Goal: Task Accomplishment & Management: Manage account settings

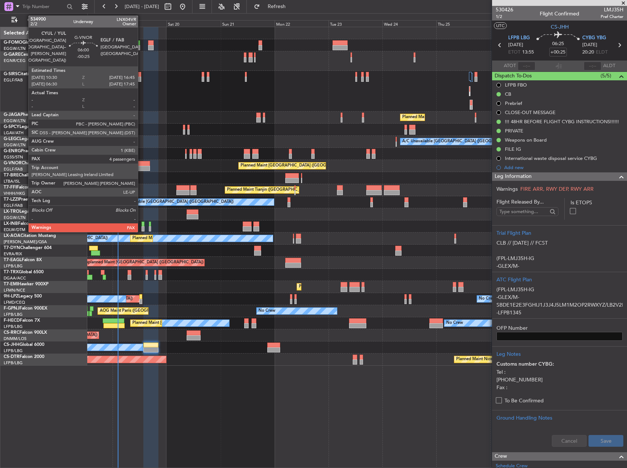
click at [141, 166] on div at bounding box center [143, 168] width 14 height 5
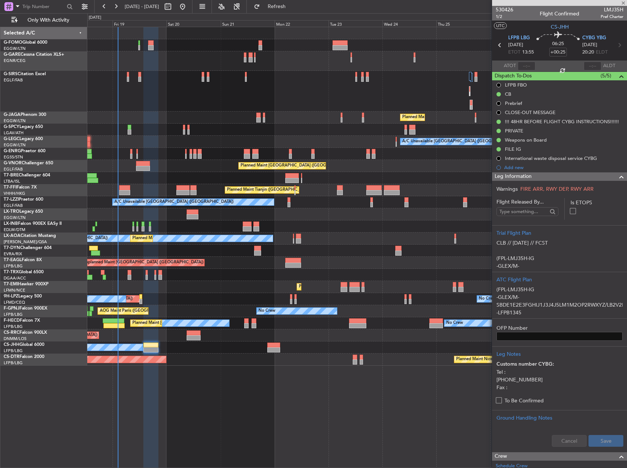
type input "-00:25"
type input "4"
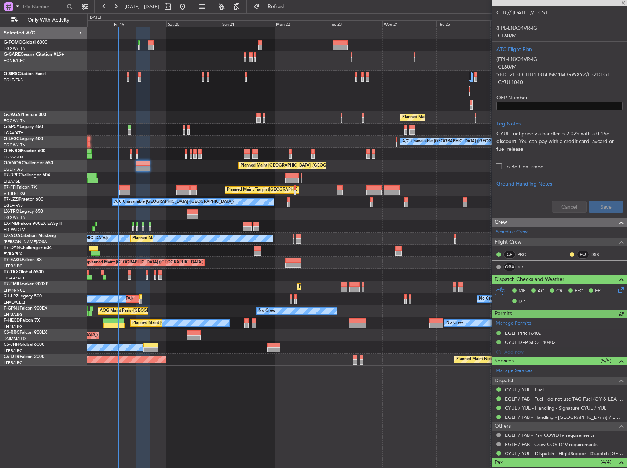
scroll to position [288, 0]
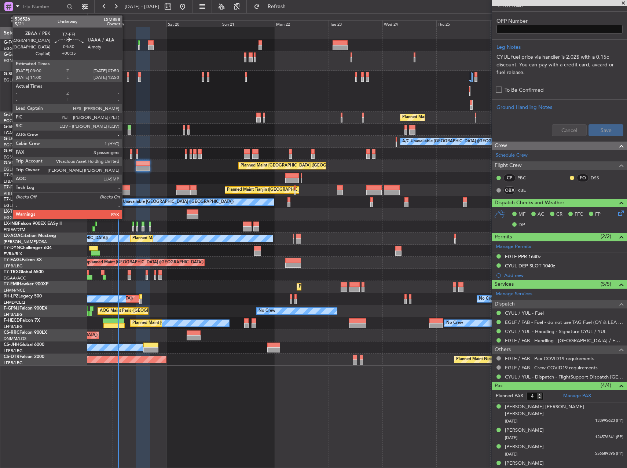
click at [125, 190] on div at bounding box center [124, 192] width 11 height 5
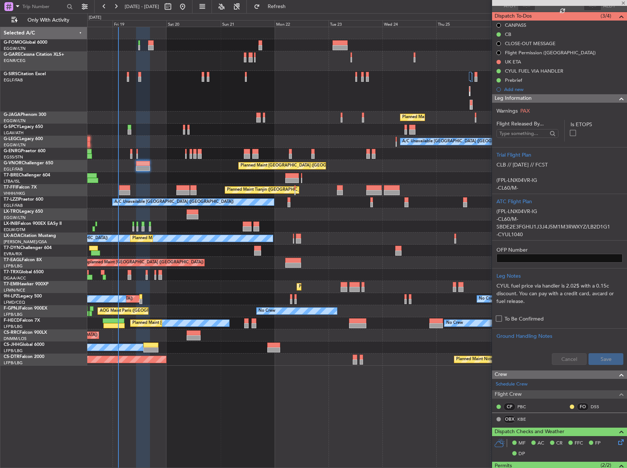
scroll to position [32, 0]
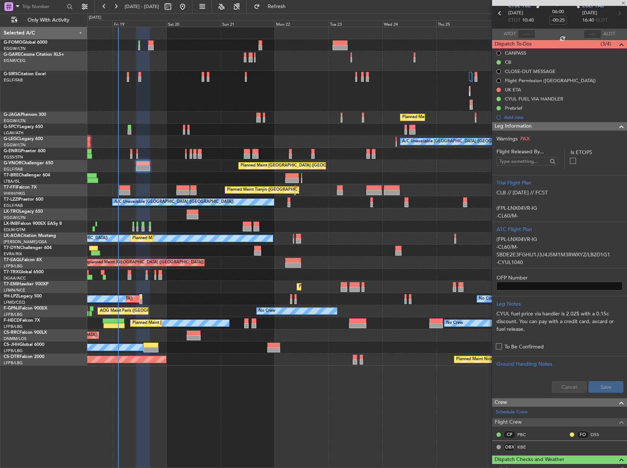
type input "+00:35"
type input "3"
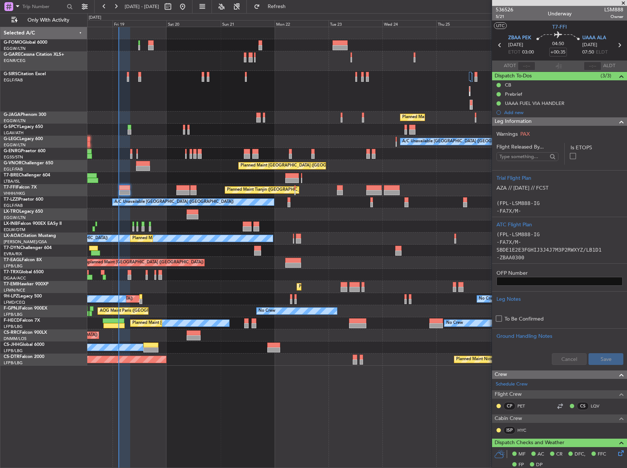
click at [125, 185] on div at bounding box center [124, 187] width 11 height 5
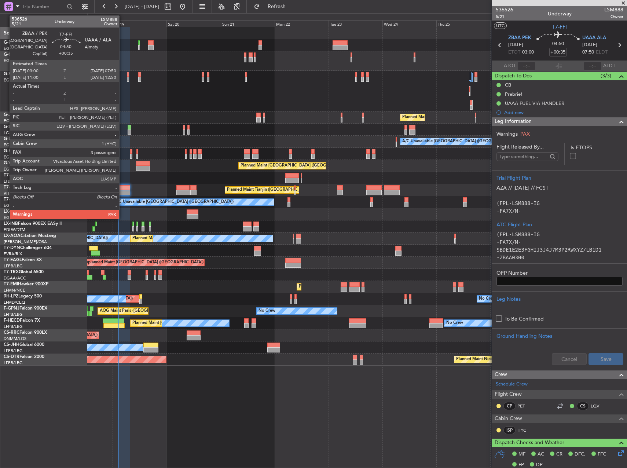
click at [122, 189] on div at bounding box center [124, 187] width 11 height 5
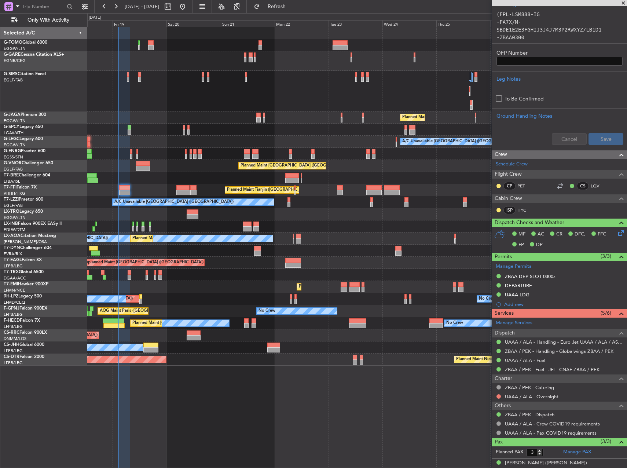
scroll to position [259, 0]
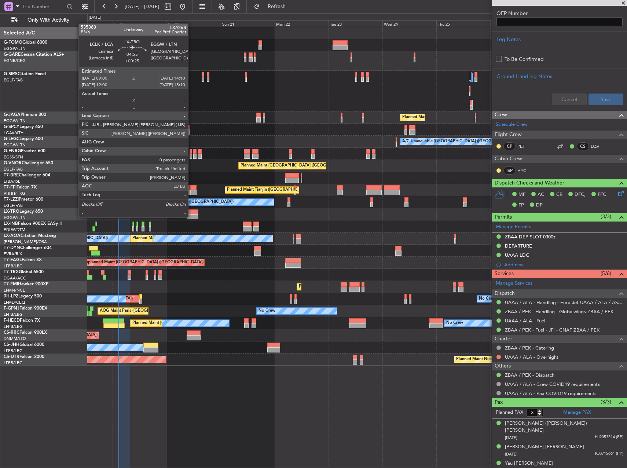
click at [191, 215] on div at bounding box center [193, 216] width 12 height 5
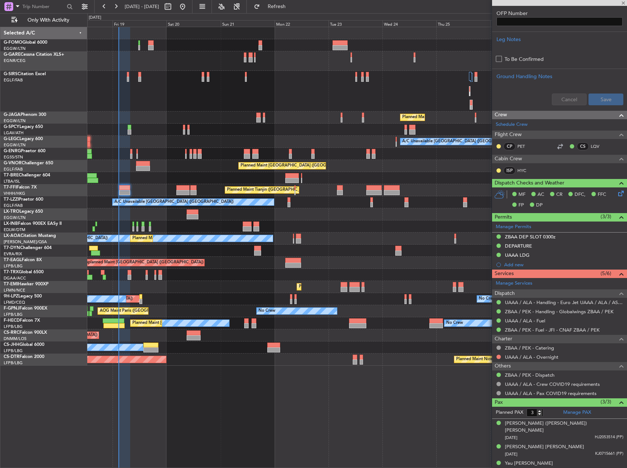
type input "+00:25"
type input "0"
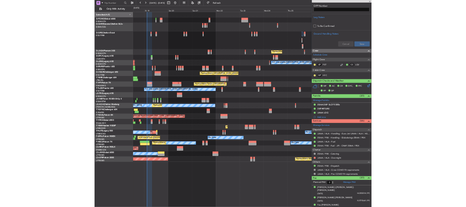
scroll to position [0, 0]
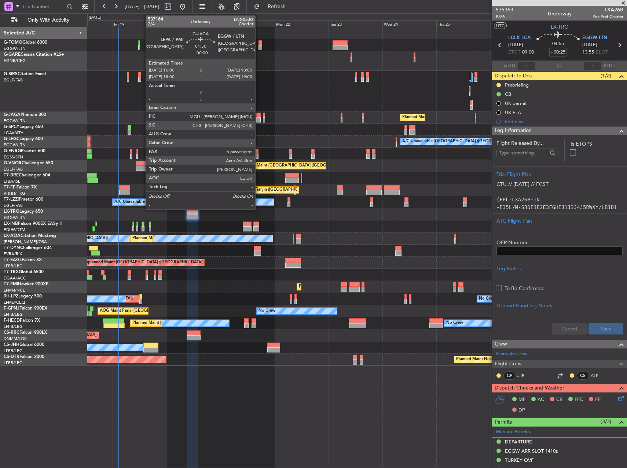
click at [258, 115] on div at bounding box center [258, 114] width 5 height 5
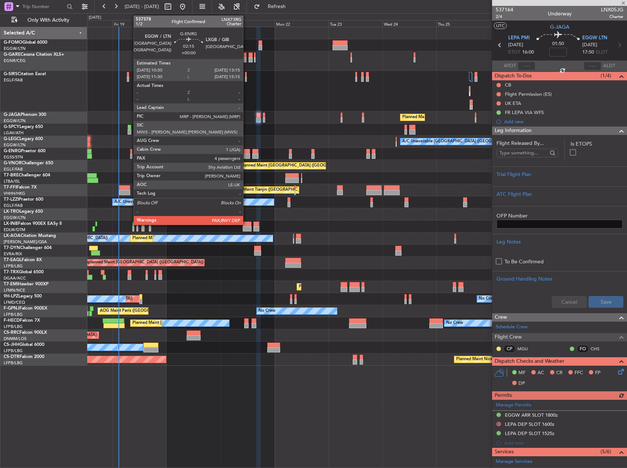
click at [246, 154] on div at bounding box center [247, 156] width 6 height 5
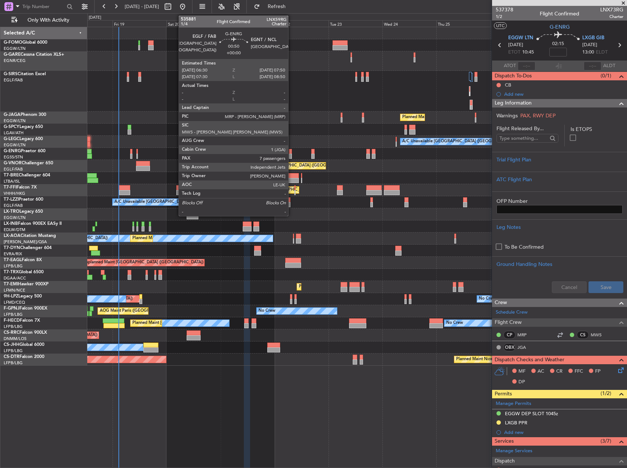
click at [291, 152] on div at bounding box center [290, 151] width 3 height 5
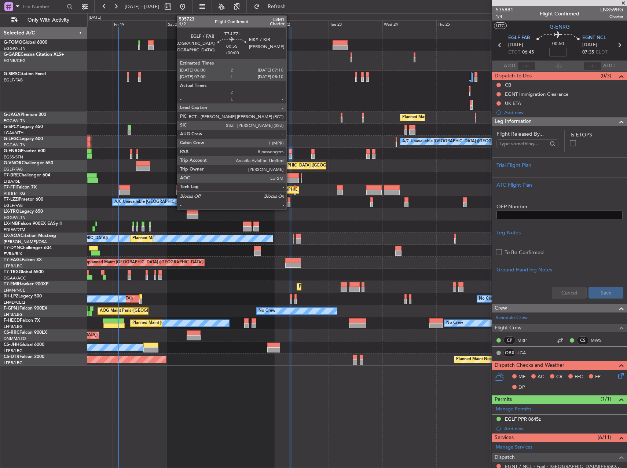
click at [289, 199] on div at bounding box center [288, 199] width 3 height 5
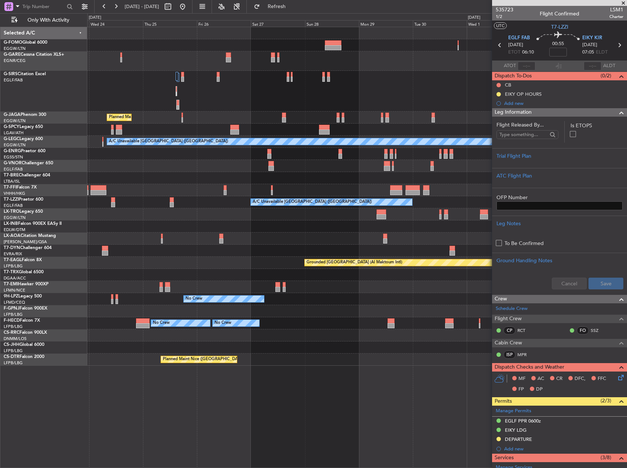
click at [147, 133] on div at bounding box center [356, 129] width 539 height 12
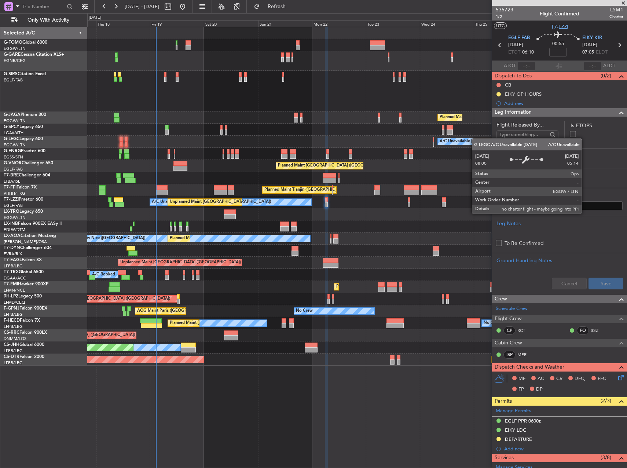
click at [477, 139] on div "Planned Maint [GEOGRAPHIC_DATA] ([GEOGRAPHIC_DATA]) A/C Unavailable [GEOGRAPHIC…" at bounding box center [356, 196] width 539 height 338
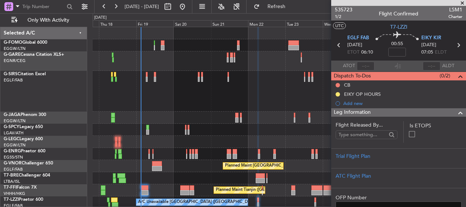
click at [243, 88] on div at bounding box center [279, 91] width 373 height 41
click at [463, 4] on span at bounding box center [462, 3] width 7 height 7
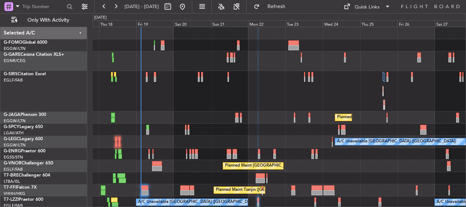
type input "0"
click at [201, 116] on div "Planned Maint [GEOGRAPHIC_DATA] ([GEOGRAPHIC_DATA])" at bounding box center [279, 117] width 373 height 12
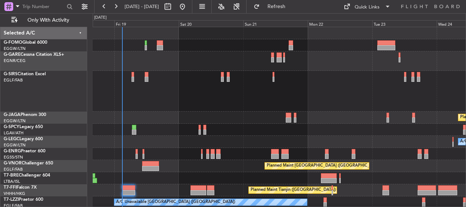
click at [206, 99] on div at bounding box center [279, 91] width 373 height 41
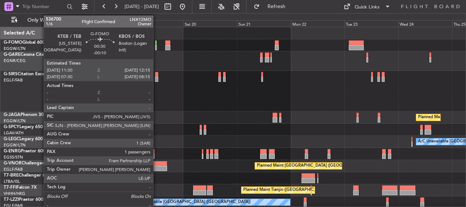
click at [156, 44] on div at bounding box center [156, 42] width 2 height 5
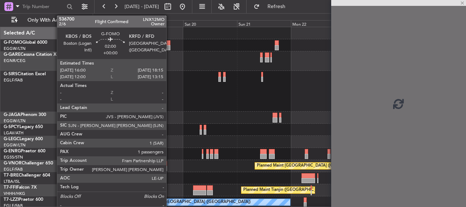
click at [170, 46] on div at bounding box center [167, 47] width 5 height 5
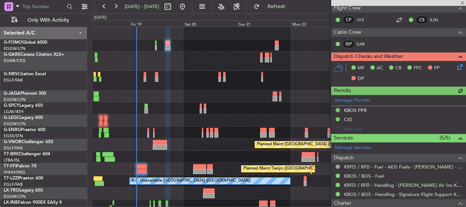
scroll to position [124, 0]
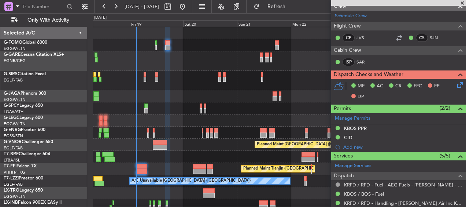
click at [456, 82] on icon at bounding box center [459, 84] width 6 height 6
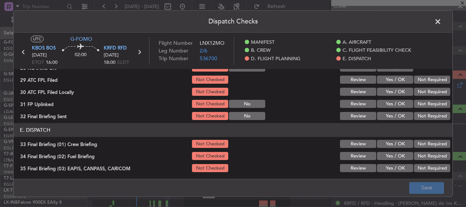
scroll to position [363, 0]
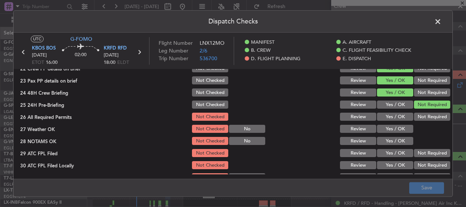
click at [383, 115] on button "Yes / OK" at bounding box center [395, 117] width 36 height 8
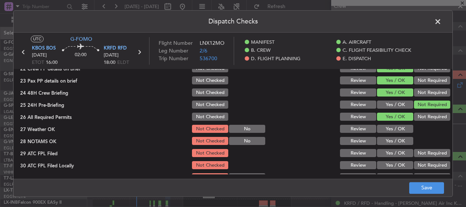
drag, startPoint x: 386, startPoint y: 126, endPoint x: 386, endPoint y: 130, distance: 4.0
click at [386, 126] on button "Yes / OK" at bounding box center [395, 129] width 36 height 8
click at [386, 143] on button "Yes / OK" at bounding box center [395, 141] width 36 height 8
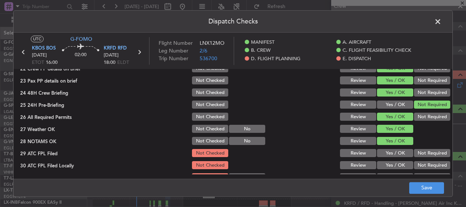
drag, startPoint x: 386, startPoint y: 150, endPoint x: 387, endPoint y: 154, distance: 4.9
click at [386, 151] on button "Yes / OK" at bounding box center [395, 153] width 36 height 8
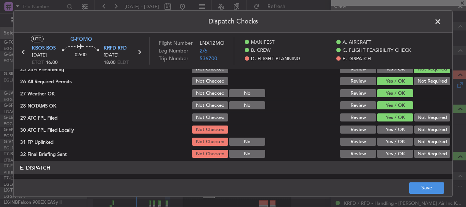
scroll to position [399, 0]
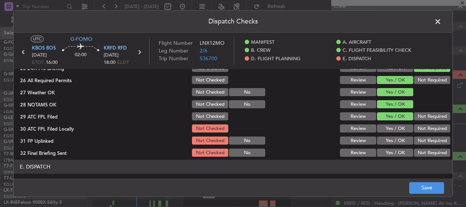
click at [393, 129] on button "Yes / OK" at bounding box center [395, 129] width 36 height 8
click at [417, 140] on button "Not Required" at bounding box center [432, 141] width 36 height 8
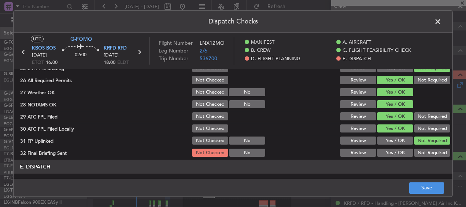
click at [387, 140] on button "Yes / OK" at bounding box center [395, 141] width 36 height 8
click at [423, 152] on button "Not Required" at bounding box center [432, 153] width 36 height 8
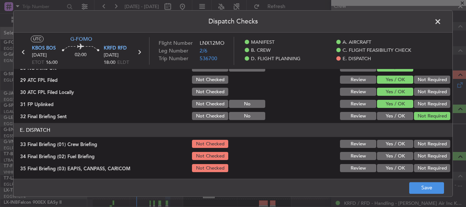
click at [393, 145] on button "Yes / OK" at bounding box center [395, 144] width 36 height 8
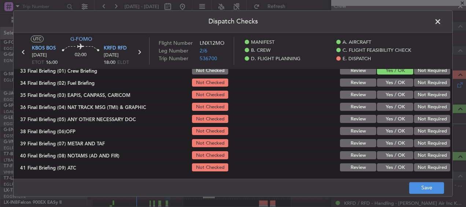
click at [381, 78] on div "Yes / OK" at bounding box center [394, 83] width 37 height 10
click at [381, 84] on button "Yes / OK" at bounding box center [395, 83] width 36 height 8
click at [422, 95] on button "Not Required" at bounding box center [432, 95] width 36 height 8
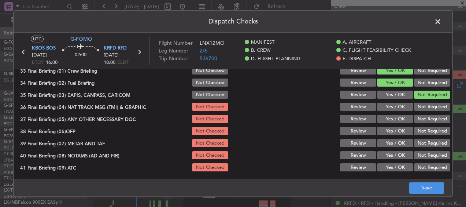
drag, startPoint x: 421, startPoint y: 106, endPoint x: 421, endPoint y: 114, distance: 8.1
click at [421, 106] on button "Not Required" at bounding box center [432, 107] width 36 height 8
click at [421, 118] on button "Not Required" at bounding box center [432, 119] width 36 height 8
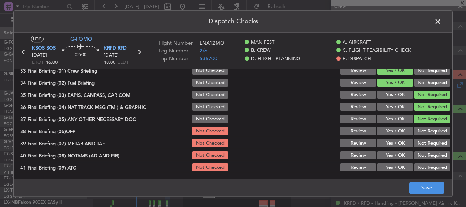
click at [401, 133] on button "Yes / OK" at bounding box center [395, 131] width 36 height 8
drag, startPoint x: 394, startPoint y: 140, endPoint x: 390, endPoint y: 149, distance: 9.9
click at [393, 140] on button "Yes / OK" at bounding box center [395, 143] width 36 height 8
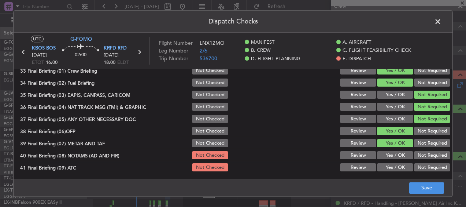
click at [389, 151] on div "Yes / OK" at bounding box center [394, 155] width 37 height 10
click at [389, 159] on button "Yes / OK" at bounding box center [395, 155] width 36 height 8
click at [389, 167] on button "Yes / OK" at bounding box center [395, 167] width 36 height 8
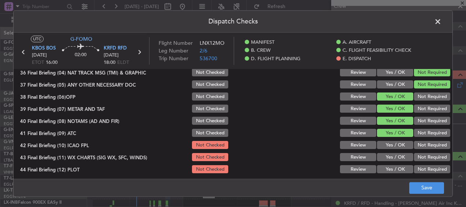
scroll to position [546, 0]
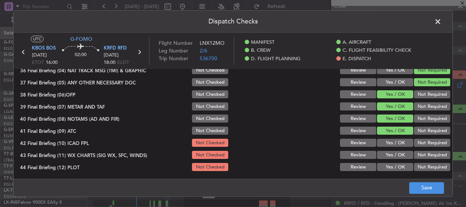
click at [390, 144] on button "Yes / OK" at bounding box center [395, 143] width 36 height 8
click at [390, 156] on button "Yes / OK" at bounding box center [395, 155] width 36 height 8
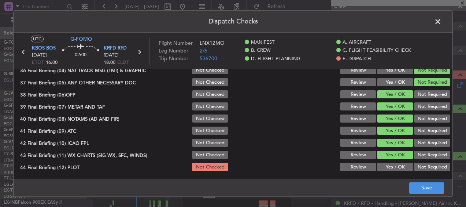
click at [388, 168] on button "Yes / OK" at bounding box center [395, 167] width 36 height 8
click at [419, 195] on footer "Save" at bounding box center [233, 187] width 439 height 18
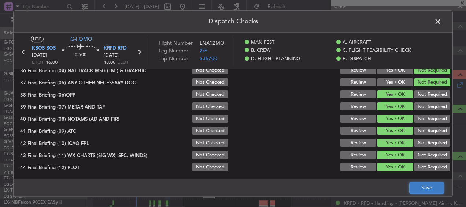
click at [419, 190] on button "Save" at bounding box center [426, 188] width 35 height 12
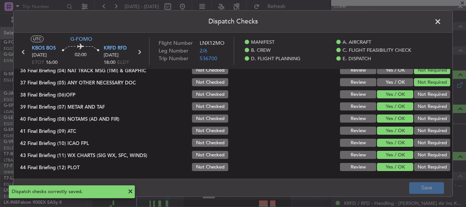
click at [442, 22] on span at bounding box center [442, 23] width 0 height 15
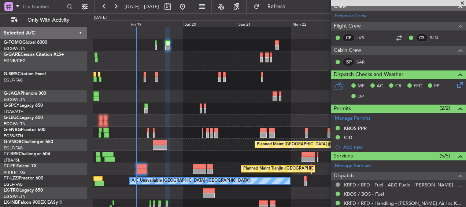
click at [145, 74] on div at bounding box center [145, 74] width 2 height 5
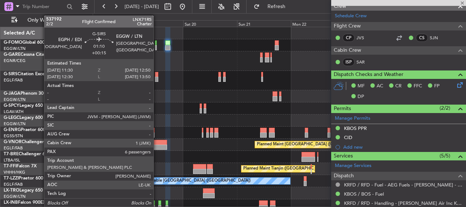
type input "-00:10"
type input "2"
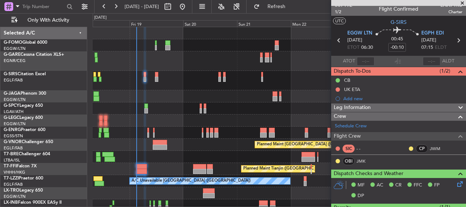
scroll to position [0, 0]
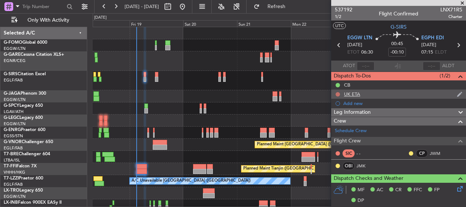
click at [337, 93] on button at bounding box center [338, 94] width 4 height 4
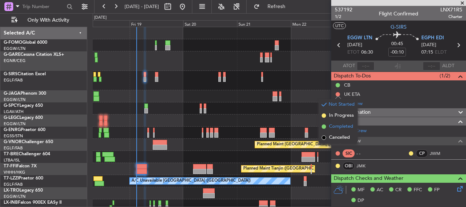
click at [334, 127] on span "Completed" at bounding box center [341, 126] width 24 height 7
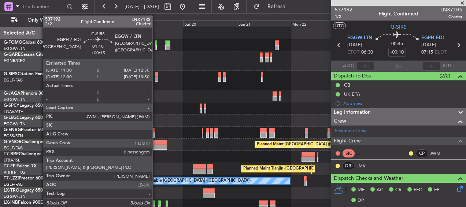
click at [156, 73] on div at bounding box center [156, 74] width 3 height 5
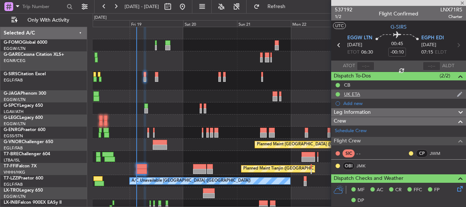
type input "+00:15"
type input "6"
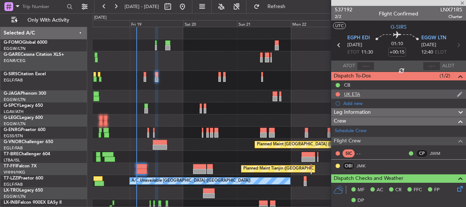
click at [337, 91] on div at bounding box center [338, 94] width 6 height 6
click at [339, 94] on button at bounding box center [338, 94] width 4 height 4
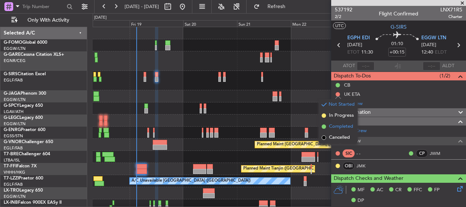
click at [337, 128] on span "Completed" at bounding box center [341, 126] width 24 height 7
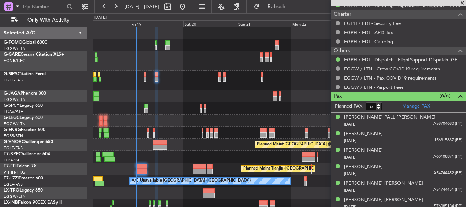
scroll to position [305, 0]
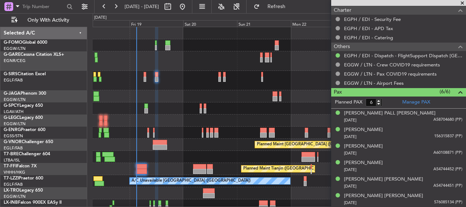
click at [148, 73] on div at bounding box center [279, 80] width 373 height 19
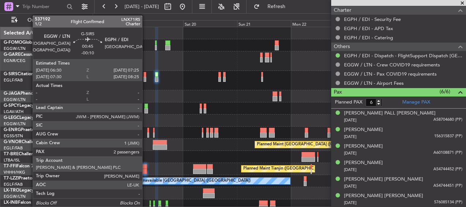
click at [145, 73] on div at bounding box center [145, 74] width 2 height 5
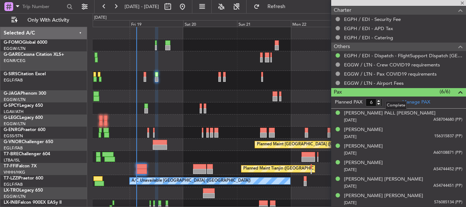
type input "-00:10"
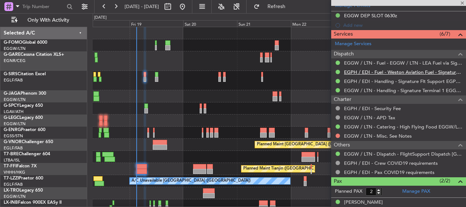
scroll to position [239, 0]
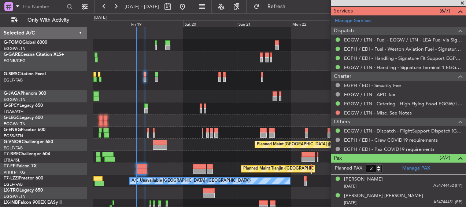
click at [461, 0] on span at bounding box center [462, 3] width 7 height 7
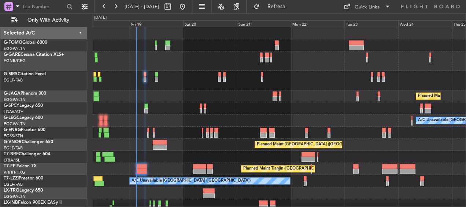
type input "0"
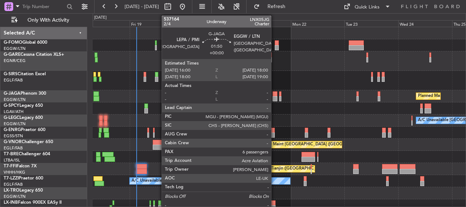
click at [275, 93] on div at bounding box center [275, 93] width 5 height 5
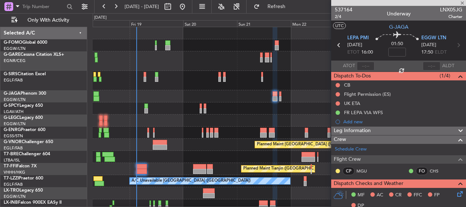
click at [463, 3] on div at bounding box center [398, 3] width 135 height 6
click at [462, 1] on span at bounding box center [462, 3] width 7 height 7
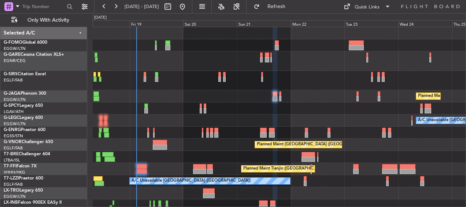
type input "0"
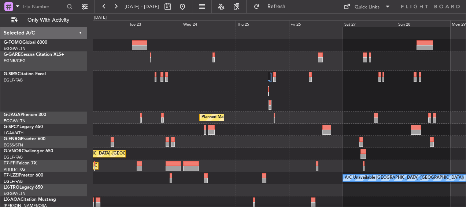
click at [301, 110] on div at bounding box center [279, 91] width 373 height 41
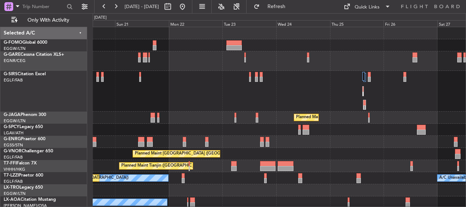
click at [336, 101] on div at bounding box center [279, 91] width 373 height 41
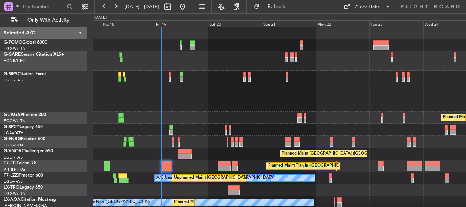
click at [362, 107] on div at bounding box center [279, 91] width 373 height 41
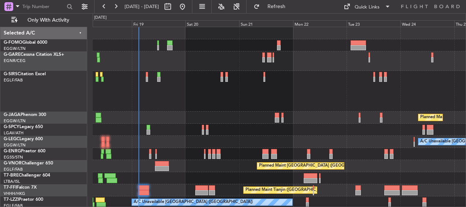
click at [232, 114] on div "Planned Maint [GEOGRAPHIC_DATA] ([GEOGRAPHIC_DATA]) A/C Unavailable [GEOGRAPHIC…" at bounding box center [279, 196] width 373 height 338
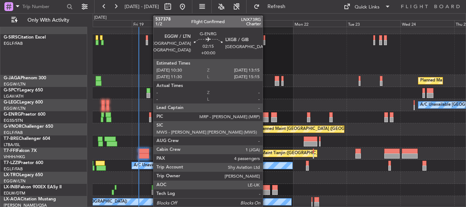
click at [266, 116] on div at bounding box center [265, 114] width 6 height 5
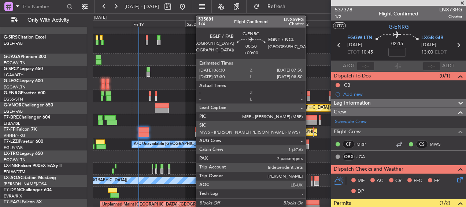
click at [309, 94] on div at bounding box center [308, 93] width 3 height 5
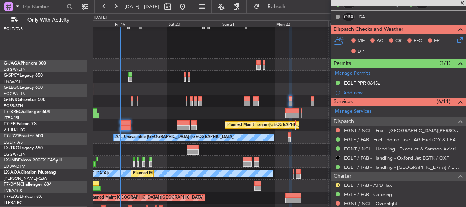
scroll to position [55, 0]
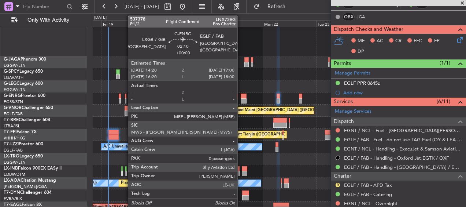
click at [240, 96] on div at bounding box center [279, 98] width 373 height 12
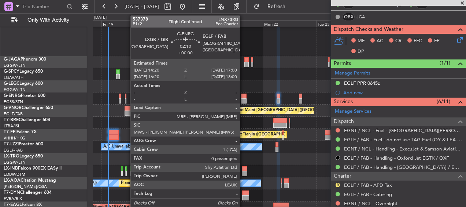
click at [243, 96] on div at bounding box center [244, 95] width 6 height 5
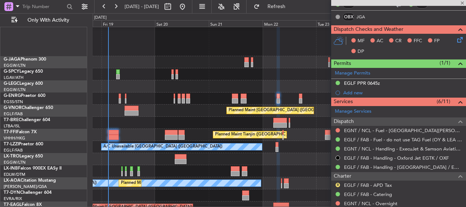
type input "0"
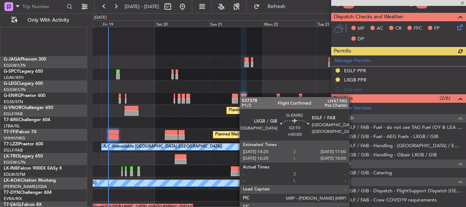
scroll to position [149, 0]
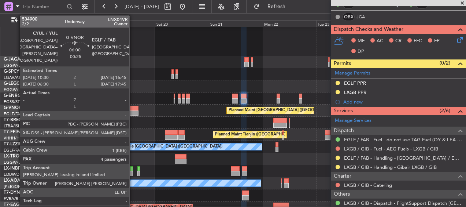
click at [133, 109] on div at bounding box center [132, 108] width 14 height 5
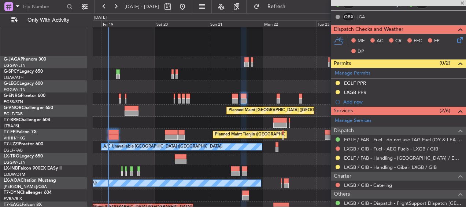
type input "-00:25"
type input "4"
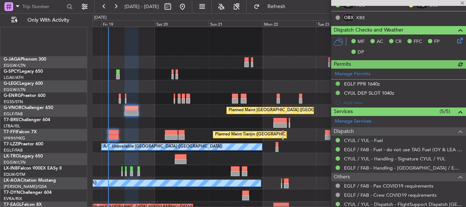
scroll to position [195, 0]
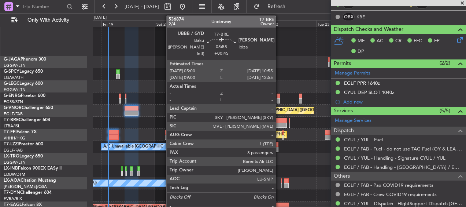
click at [279, 124] on div at bounding box center [280, 124] width 14 height 5
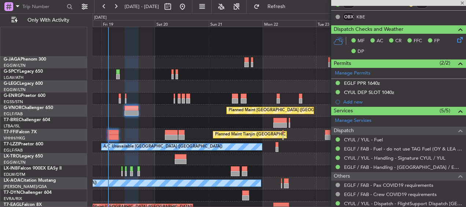
type input "+00:45"
type input "3"
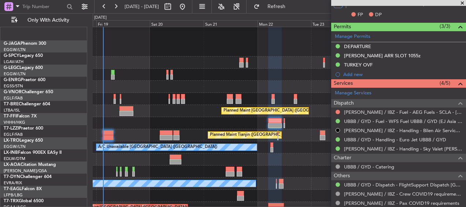
scroll to position [52, 0]
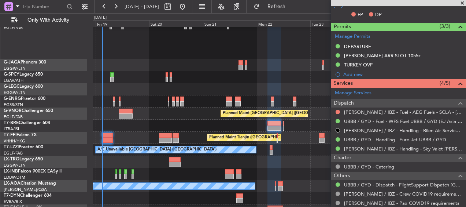
click at [292, 92] on div "A/C Unavailable [GEOGRAPHIC_DATA] ([GEOGRAPHIC_DATA])" at bounding box center [279, 89] width 373 height 12
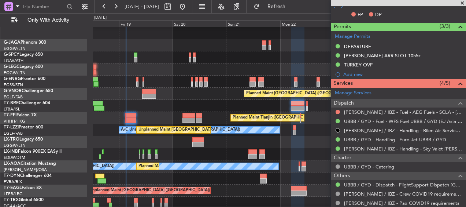
click at [317, 118] on div "Planned Maint Tianjin ([GEOGRAPHIC_DATA])" at bounding box center [279, 118] width 373 height 12
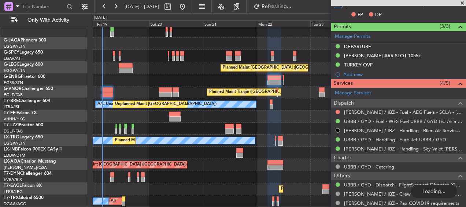
scroll to position [99, 0]
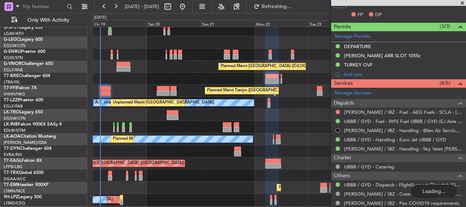
click at [191, 95] on div "Planned Maint Tianjin ([GEOGRAPHIC_DATA])" at bounding box center [279, 91] width 373 height 12
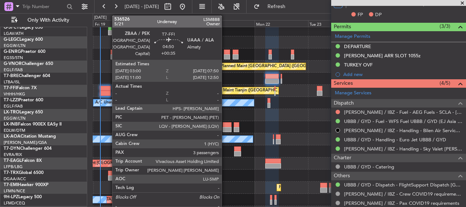
click at [108, 88] on div at bounding box center [105, 88] width 11 height 5
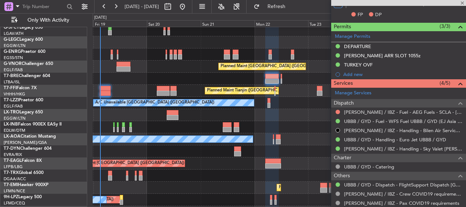
type input "+00:35"
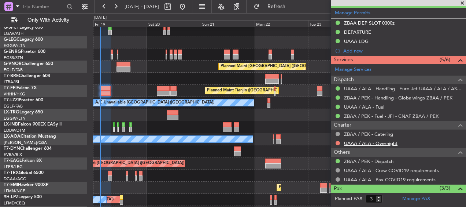
scroll to position [276, 0]
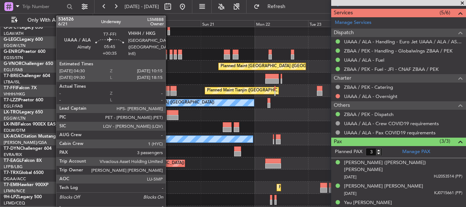
click at [169, 89] on div at bounding box center [163, 88] width 13 height 5
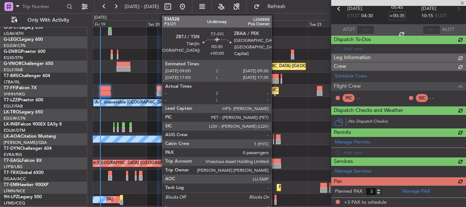
click at [275, 89] on div at bounding box center [274, 88] width 1 height 5
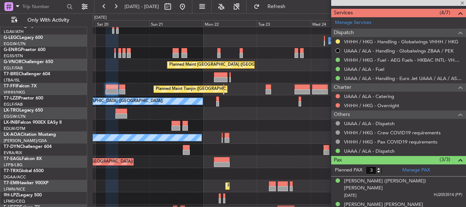
scroll to position [99, 0]
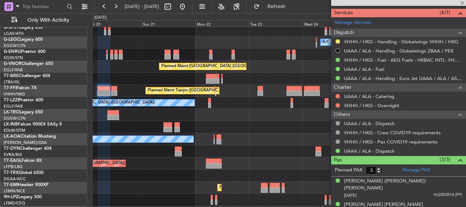
type input "0"
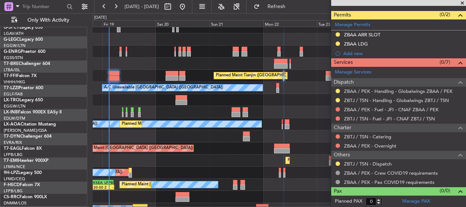
scroll to position [103, 0]
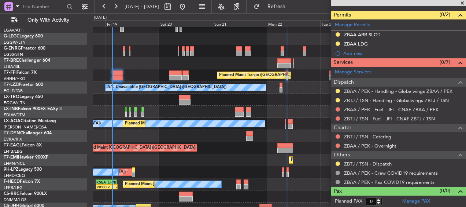
click at [294, 102] on div "Unplanned Maint [GEOGRAPHIC_DATA] ([PERSON_NAME] Intl)" at bounding box center [279, 99] width 373 height 12
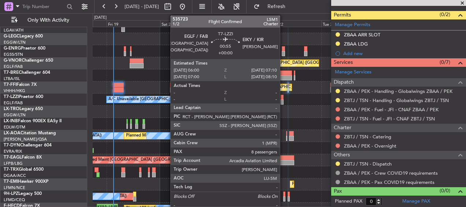
click at [283, 98] on div at bounding box center [282, 97] width 3 height 5
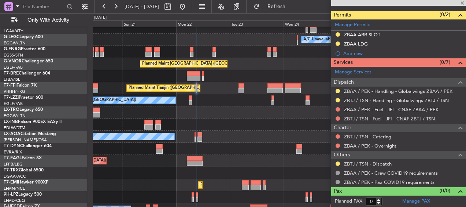
scroll to position [101, 0]
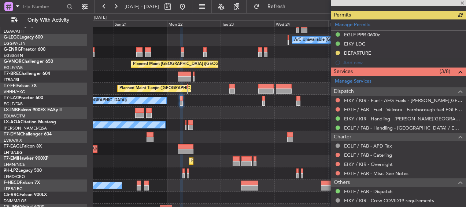
scroll to position [208, 0]
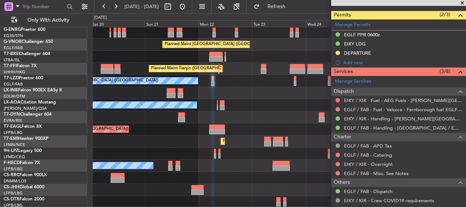
click at [115, 60] on div at bounding box center [279, 57] width 373 height 12
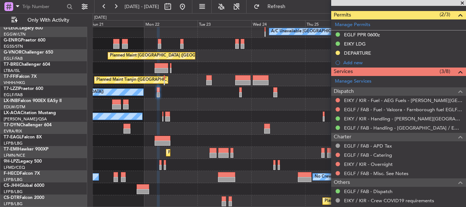
scroll to position [110, 0]
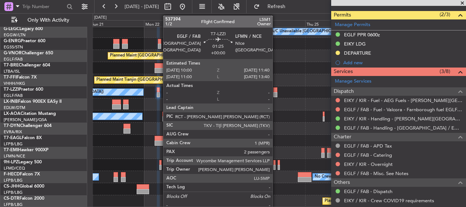
click at [276, 91] on div at bounding box center [275, 89] width 4 height 5
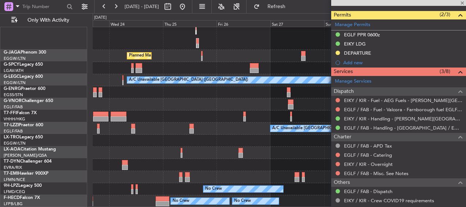
scroll to position [62, 0]
type input "2"
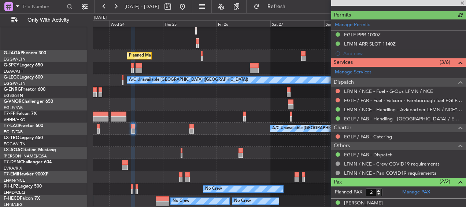
scroll to position [199, 0]
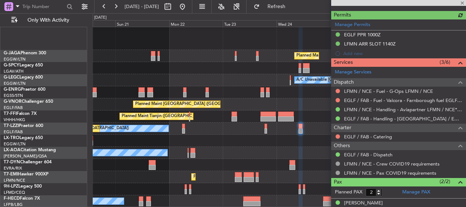
click at [333, 112] on fb-app "23 Sep 2025 - 30 Sep 2025 Refresh Quick Links Only With Activity Planned Maint …" at bounding box center [233, 105] width 466 height 201
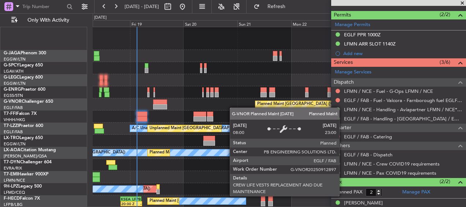
click at [302, 104] on div "Planned Maint London (Luton) A/C Unavailable London (Luton) Planned Maint Londo…" at bounding box center [279, 86] width 373 height 241
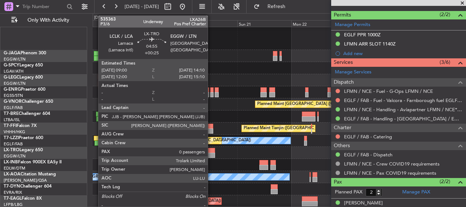
click at [210, 154] on div at bounding box center [209, 154] width 12 height 5
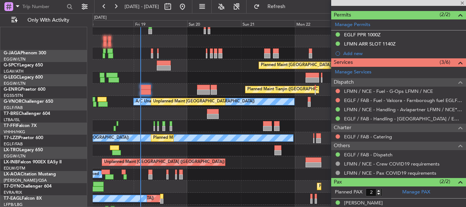
scroll to position [101, 0]
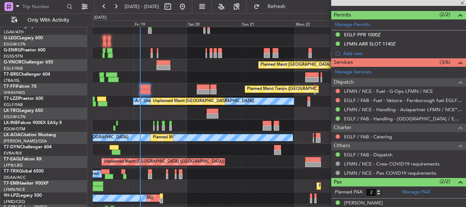
click at [218, 132] on div "No Crew Nice (Côte d'Azur Airport) Planned Maint Nice (Côte d'Azur Airport)" at bounding box center [279, 138] width 373 height 12
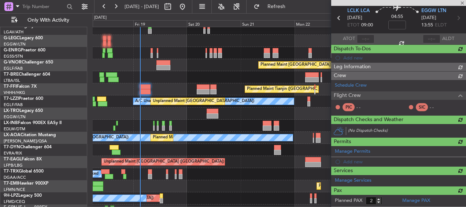
type input "+00:25"
type input "0"
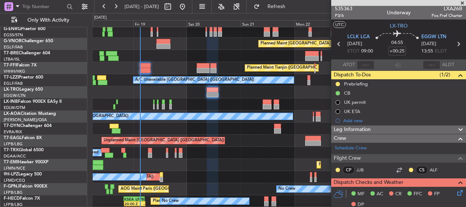
scroll to position [137, 0]
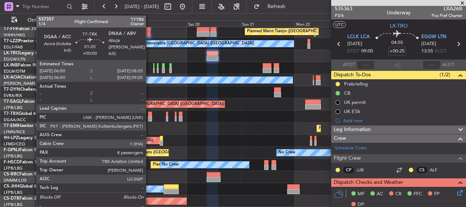
click at [149, 119] on div at bounding box center [150, 118] width 4 height 5
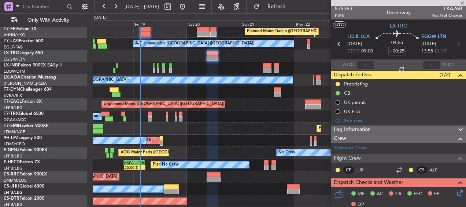
type input "8"
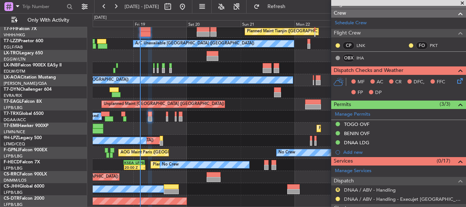
scroll to position [110, 0]
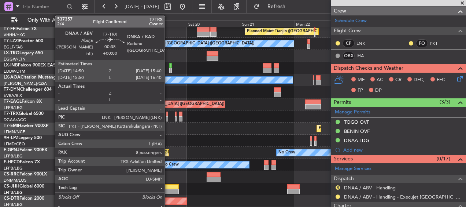
click at [168, 114] on div at bounding box center [167, 113] width 2 height 5
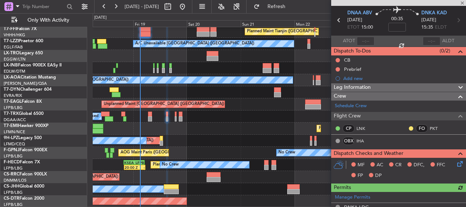
scroll to position [0, 0]
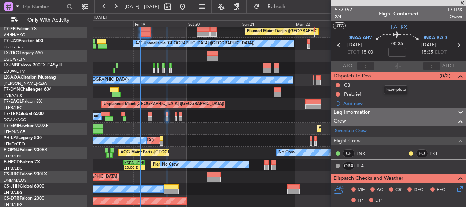
click at [403, 77] on div "Dispatch To-Dos (0/2)" at bounding box center [398, 76] width 135 height 8
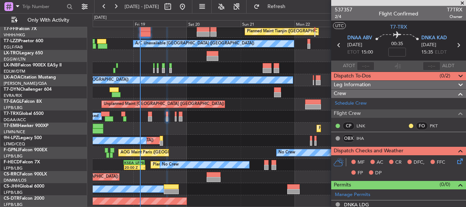
click at [403, 77] on div "Dispatch To-Dos (0/2)" at bounding box center [398, 76] width 135 height 8
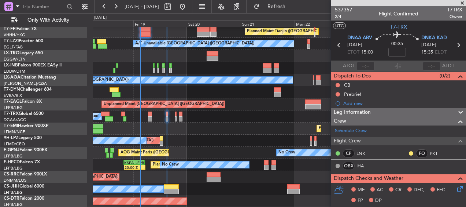
click at [175, 114] on div at bounding box center [176, 113] width 2 height 5
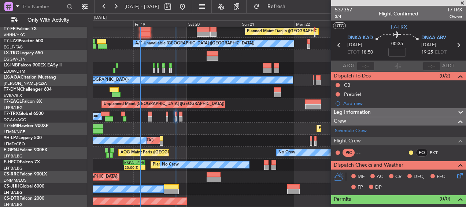
click at [153, 113] on div "A/C Booked A/C Booked" at bounding box center [279, 116] width 373 height 12
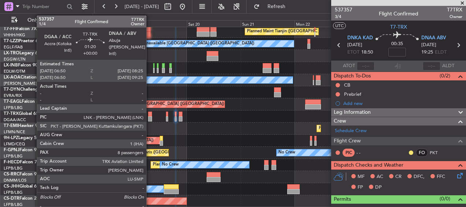
click at [150, 112] on div at bounding box center [150, 113] width 4 height 5
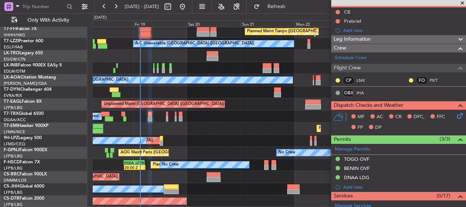
scroll to position [73, 0]
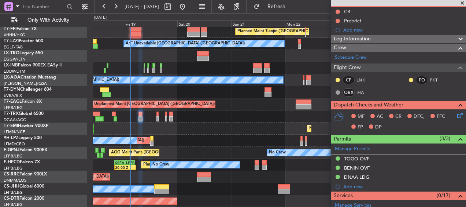
click at [208, 110] on div "Planned Maint Tianjin (Binhai) Unplanned Maint London (Farnborough) A/C Unavail…" at bounding box center [279, 48] width 373 height 317
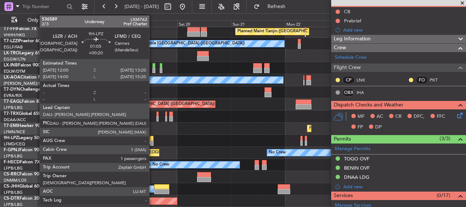
click at [152, 140] on div at bounding box center [151, 138] width 3 height 5
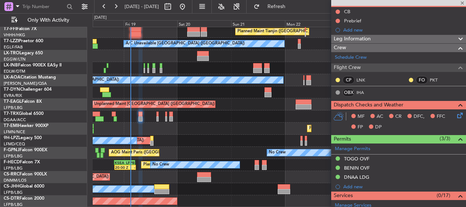
type input "+00:20"
type input "1"
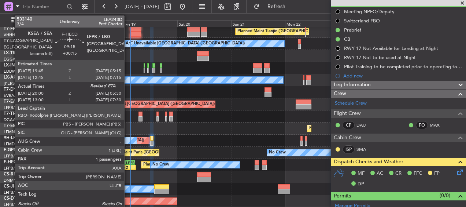
click at [128, 161] on div "LFPB" at bounding box center [130, 162] width 10 height 4
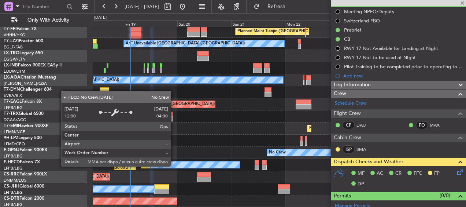
type input "+00:15"
type input "20:10"
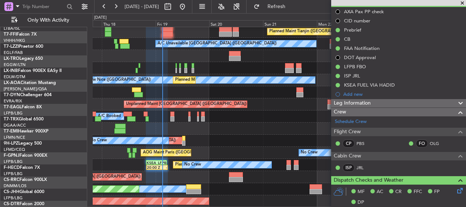
scroll to position [158, 0]
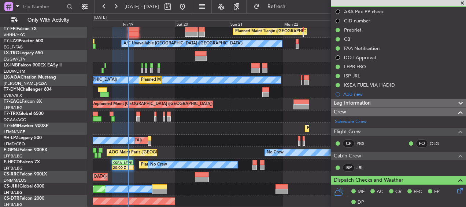
click at [219, 171] on div "Planned Maint Tianjin (Binhai) Unplanned Maint London (Farnborough) A/C Unavail…" at bounding box center [279, 38] width 373 height 338
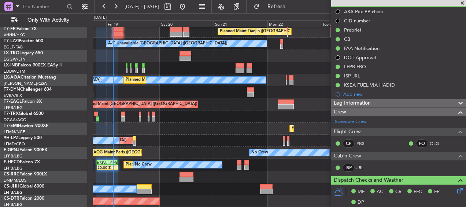
click at [152, 156] on div "Planned Maint Tianjin (Binhai) Unplanned Maint London (Farnborough) A/C Unavail…" at bounding box center [279, 38] width 373 height 338
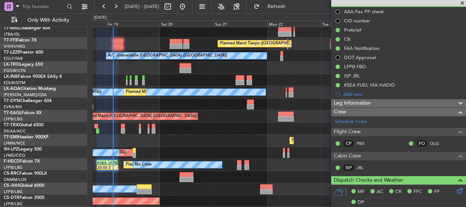
scroll to position [146, 0]
click at [159, 173] on div "Planned Maint [GEOGRAPHIC_DATA] ([GEOGRAPHIC_DATA])" at bounding box center [279, 177] width 373 height 12
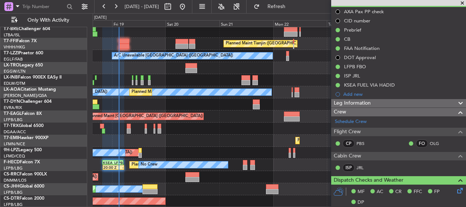
click at [164, 129] on div "Planned Maint London (Farnborough) Planned Maint Tianjin (Binhai) Unplanned Mai…" at bounding box center [279, 44] width 373 height 326
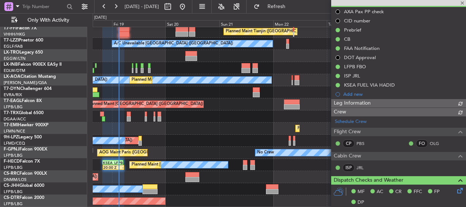
scroll to position [137, 0]
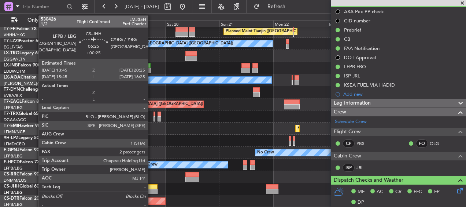
click at [150, 187] on div at bounding box center [150, 186] width 15 height 5
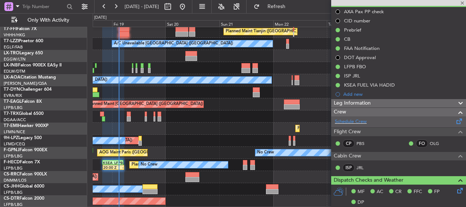
type input "+00:25"
type input "2"
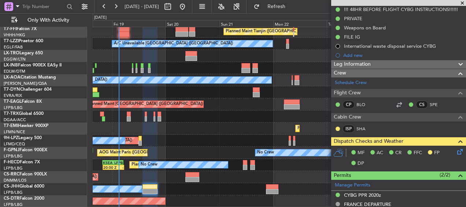
scroll to position [67, 0]
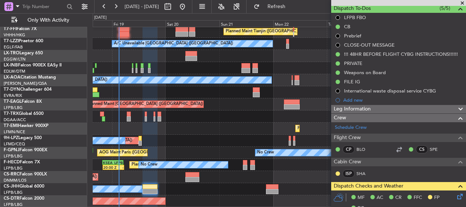
click at [291, 109] on div "Unplanned Maint [GEOGRAPHIC_DATA] ([GEOGRAPHIC_DATA])" at bounding box center [279, 104] width 373 height 12
click at [277, 103] on div "Unplanned Maint [GEOGRAPHIC_DATA] ([GEOGRAPHIC_DATA])" at bounding box center [279, 104] width 373 height 12
click at [288, 101] on div at bounding box center [292, 101] width 16 height 5
type input "+00:50"
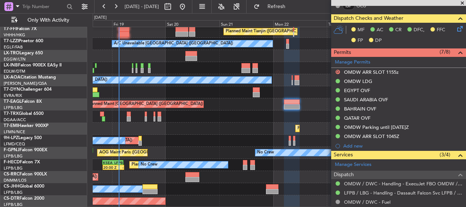
scroll to position [314, 0]
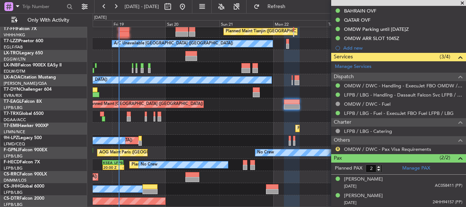
click at [219, 152] on div "Planned Maint Tianjin (Binhai) Unplanned Maint London (Farnborough) A/C Unavail…" at bounding box center [279, 48] width 373 height 317
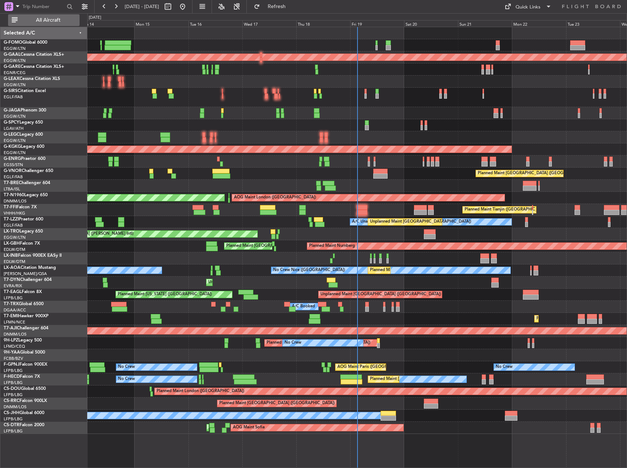
click at [58, 22] on span "All Aircraft" at bounding box center [48, 20] width 58 height 5
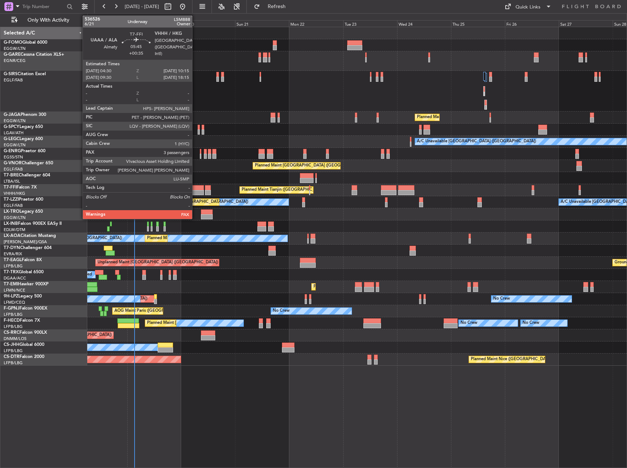
click at [195, 188] on div at bounding box center [197, 187] width 13 height 5
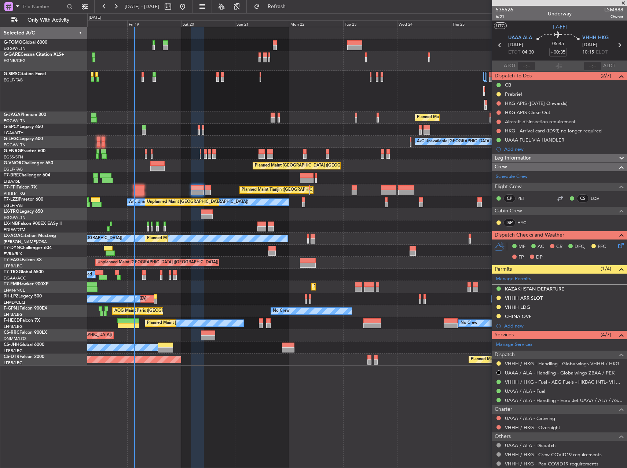
drag, startPoint x: 528, startPoint y: 298, endPoint x: 538, endPoint y: 320, distance: 24.1
click at [528, 298] on div "VHHH ARR SLOT" at bounding box center [524, 298] width 38 height 6
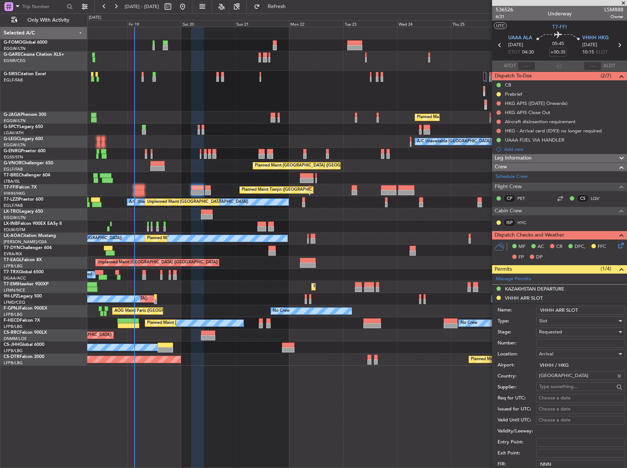
click at [547, 343] on input "Number:" at bounding box center [580, 343] width 89 height 9
paste input "VHHHAGN1787000"
type input "VHHHAGN1787000"
drag, startPoint x: 554, startPoint y: 339, endPoint x: 556, endPoint y: 332, distance: 7.7
click at [556, 332] on span "Requested" at bounding box center [550, 331] width 23 height 7
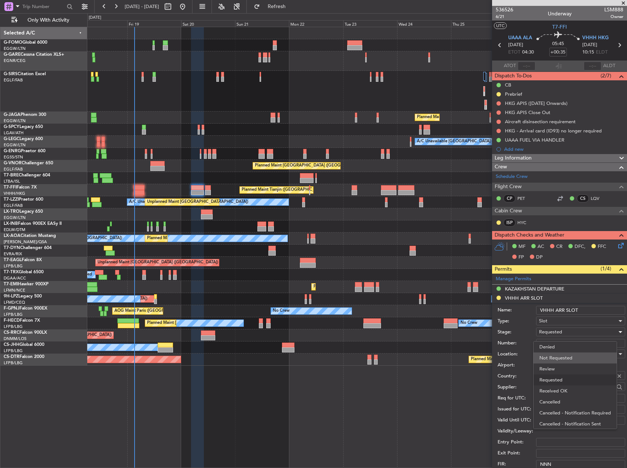
scroll to position [3, 0]
click at [565, 384] on span "Received OK" at bounding box center [577, 387] width 77 height 11
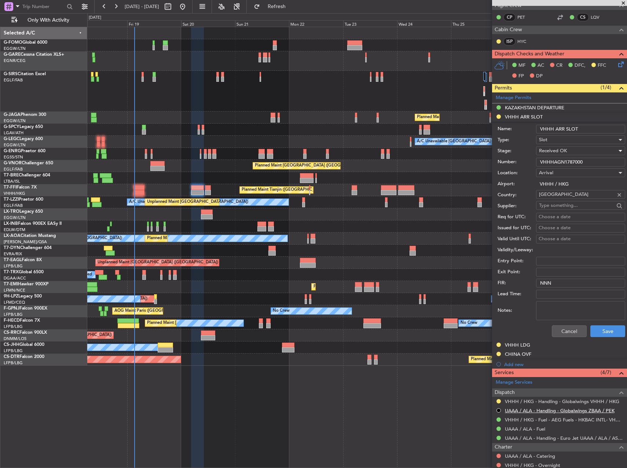
scroll to position [220, 0]
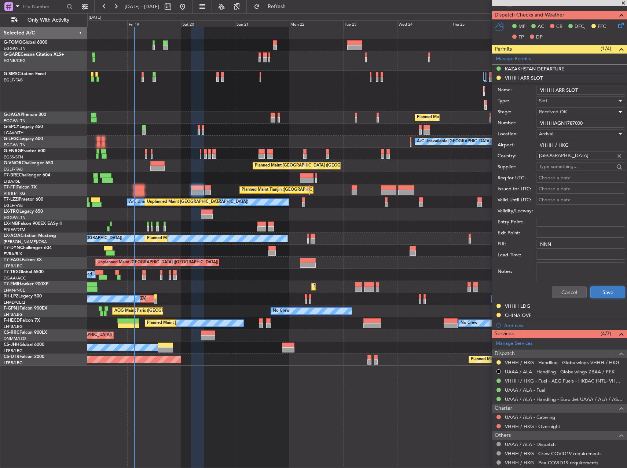
click at [594, 288] on button "Save" at bounding box center [607, 292] width 35 height 12
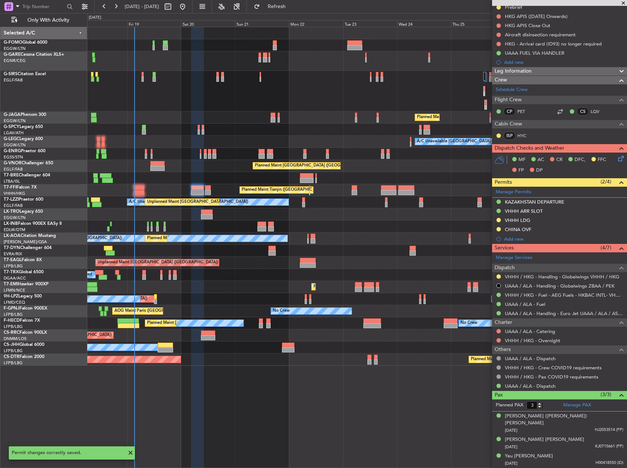
scroll to position [80, 0]
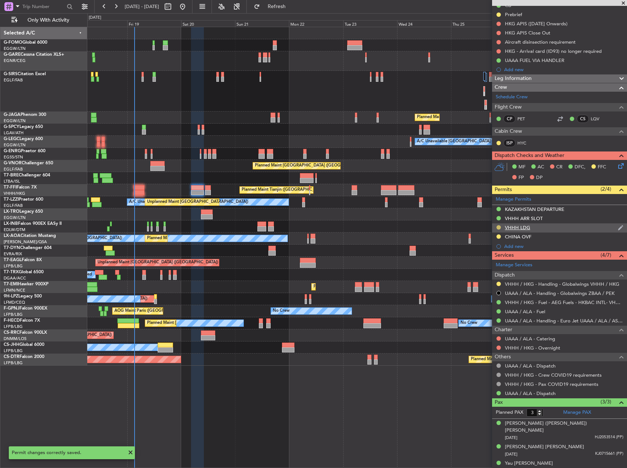
click at [498, 226] on button at bounding box center [498, 227] width 4 height 4
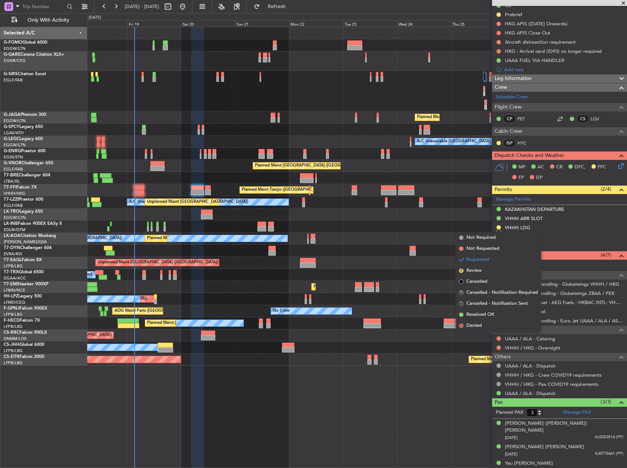
click at [394, 226] on div at bounding box center [356, 226] width 539 height 12
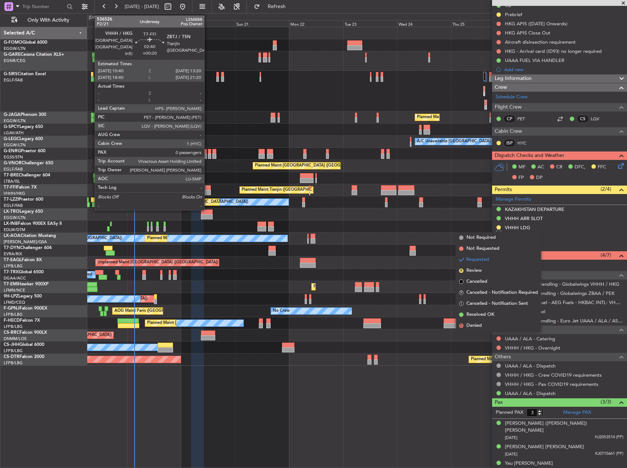
click at [207, 193] on div at bounding box center [208, 192] width 6 height 5
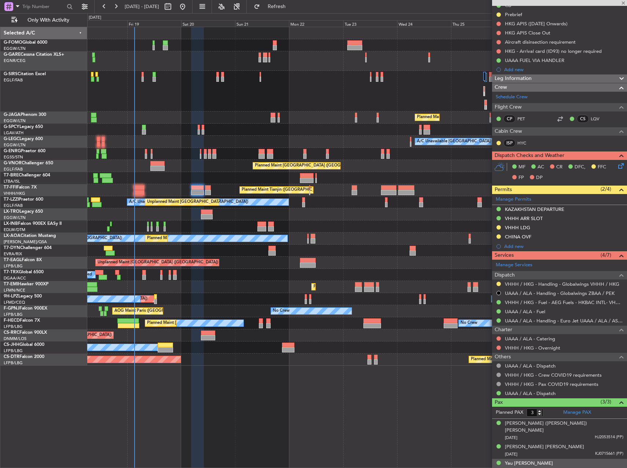
type input "+00:20"
type input "0"
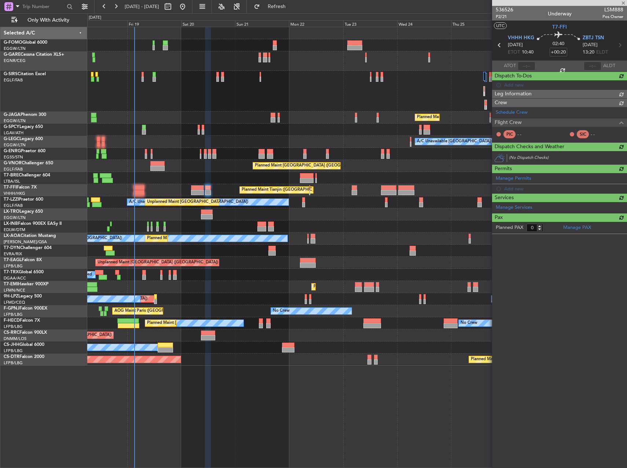
scroll to position [0, 0]
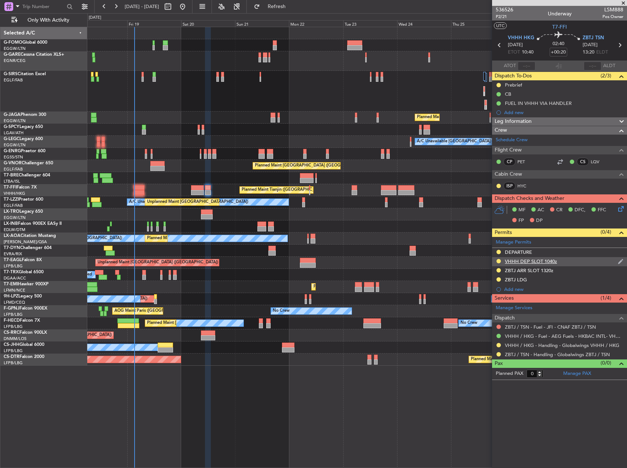
click at [512, 262] on div "VHHH DEP SLOT 1040z" at bounding box center [531, 261] width 52 height 6
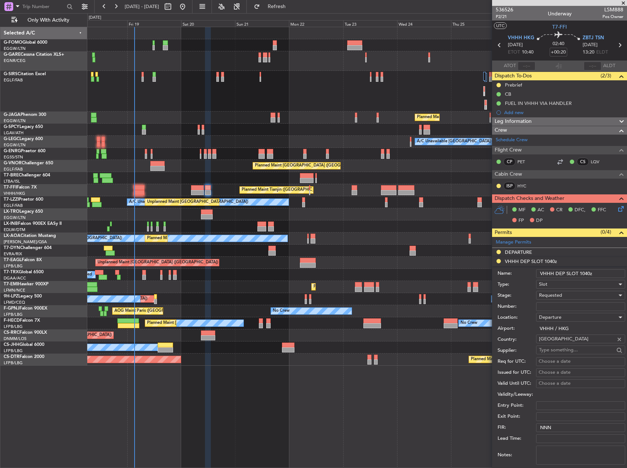
click at [562, 302] on input "Number:" at bounding box center [580, 306] width 89 height 9
paste input "VHHHDGN1789000"
type input "VHHHDGN1789000"
click at [555, 295] on span "Requested" at bounding box center [550, 295] width 23 height 7
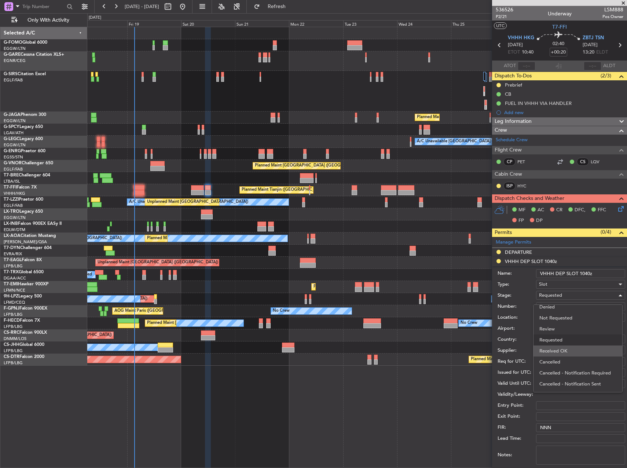
click at [557, 348] on span "Received OK" at bounding box center [577, 350] width 77 height 11
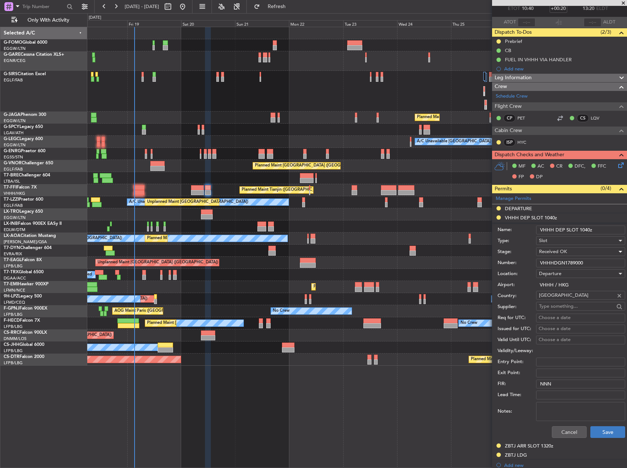
scroll to position [73, 0]
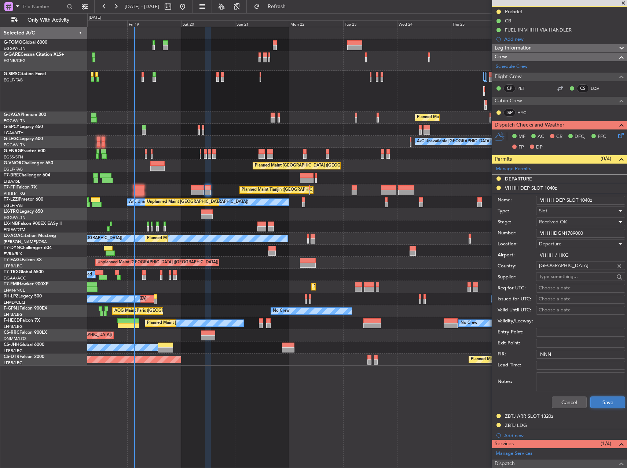
click at [605, 401] on button "Save" at bounding box center [607, 402] width 35 height 12
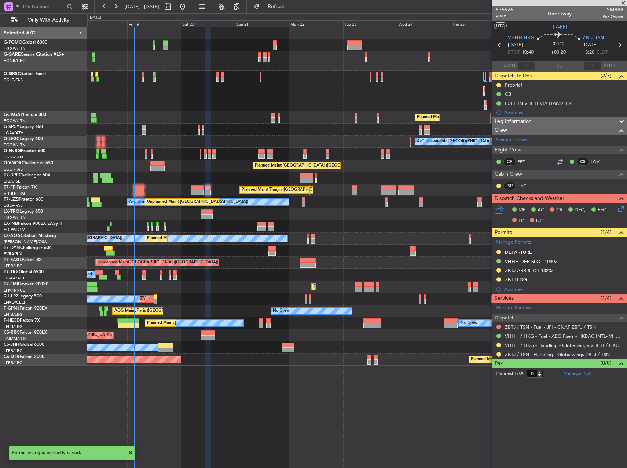
scroll to position [0, 0]
